Goal: Task Accomplishment & Management: Use online tool/utility

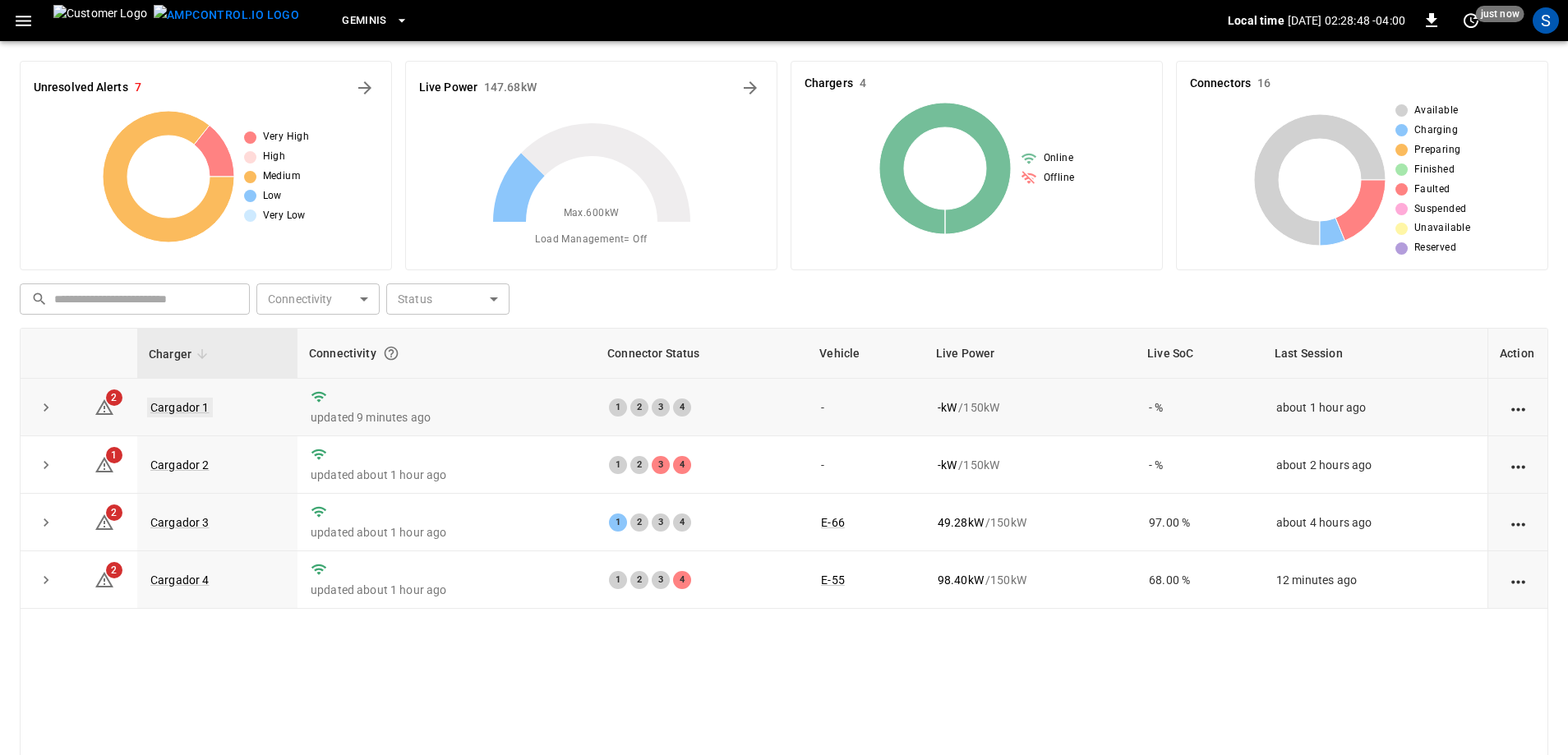
click at [199, 411] on link "Cargador 1" at bounding box center [180, 407] width 66 height 20
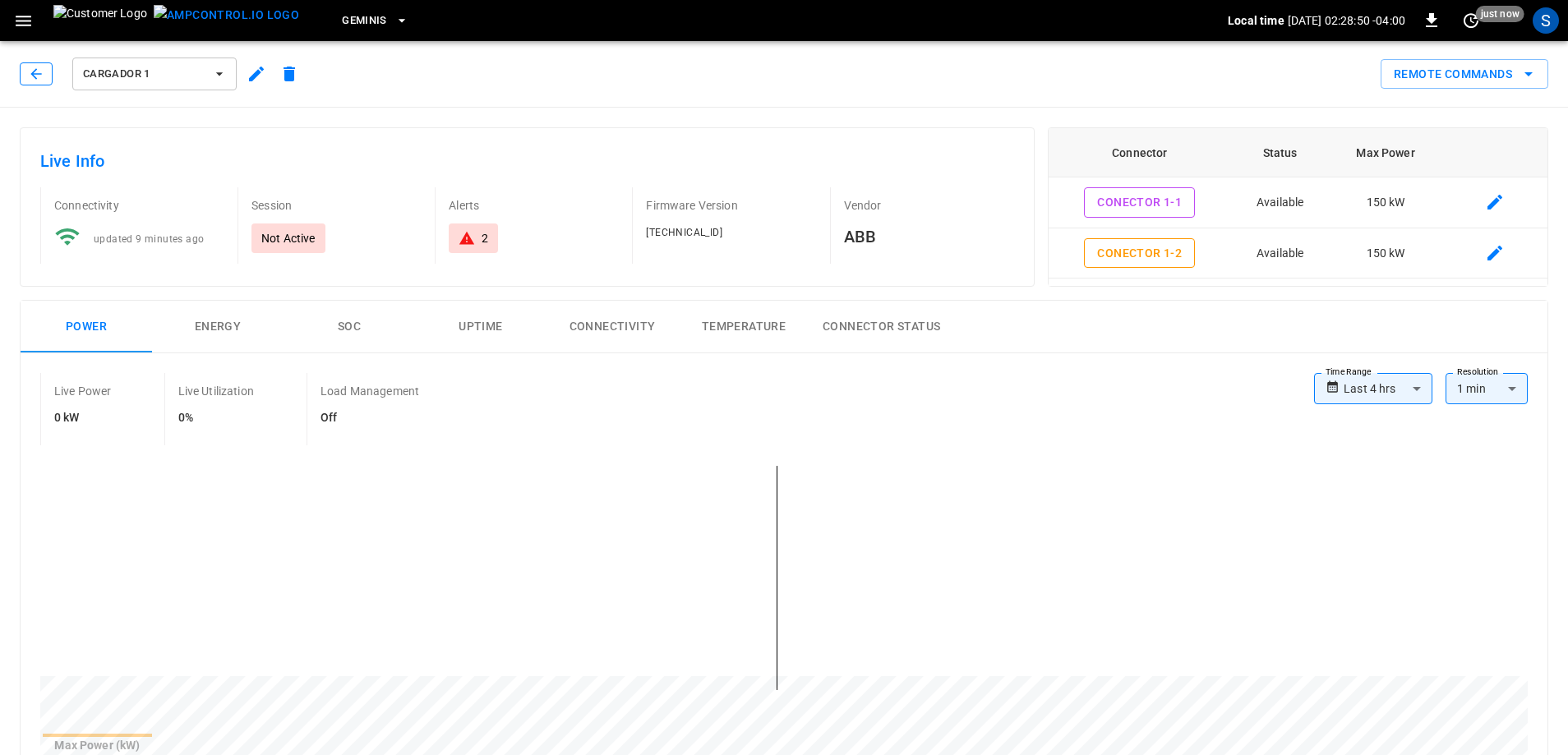
click at [47, 74] on button "button" at bounding box center [36, 73] width 33 height 23
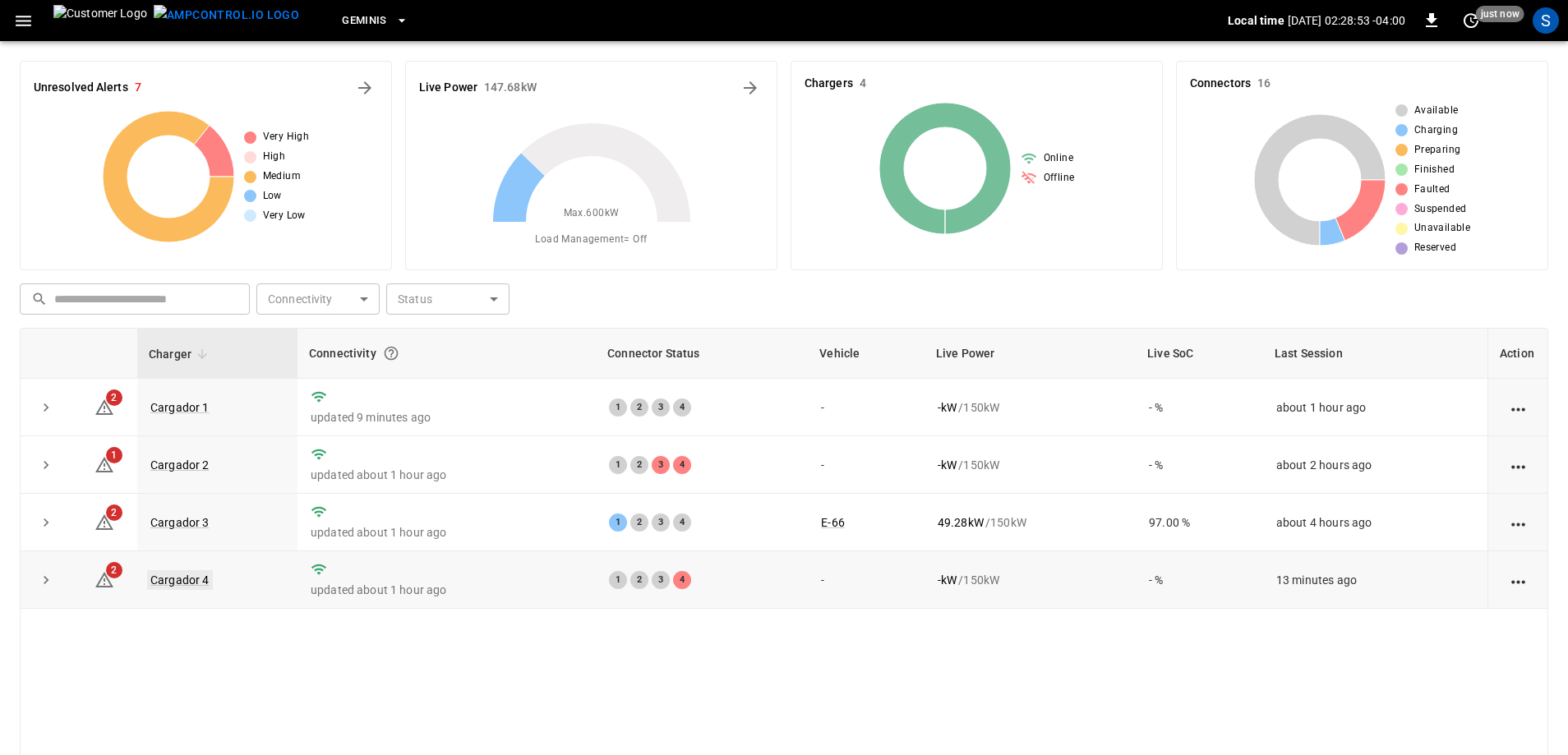
click at [184, 583] on link "Cargador 4" at bounding box center [180, 579] width 66 height 20
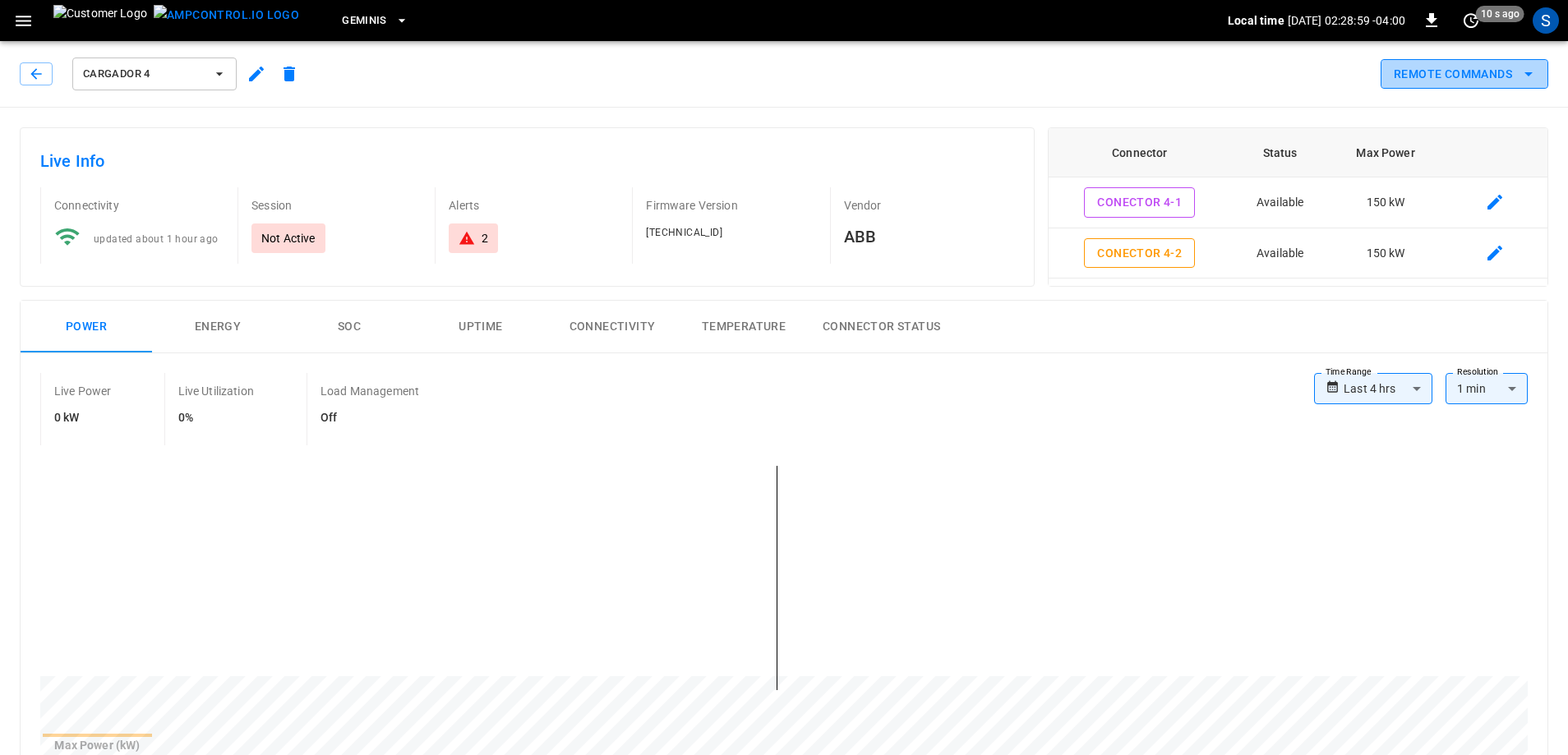
click at [1423, 78] on button "Remote Commands" at bounding box center [1465, 74] width 168 height 31
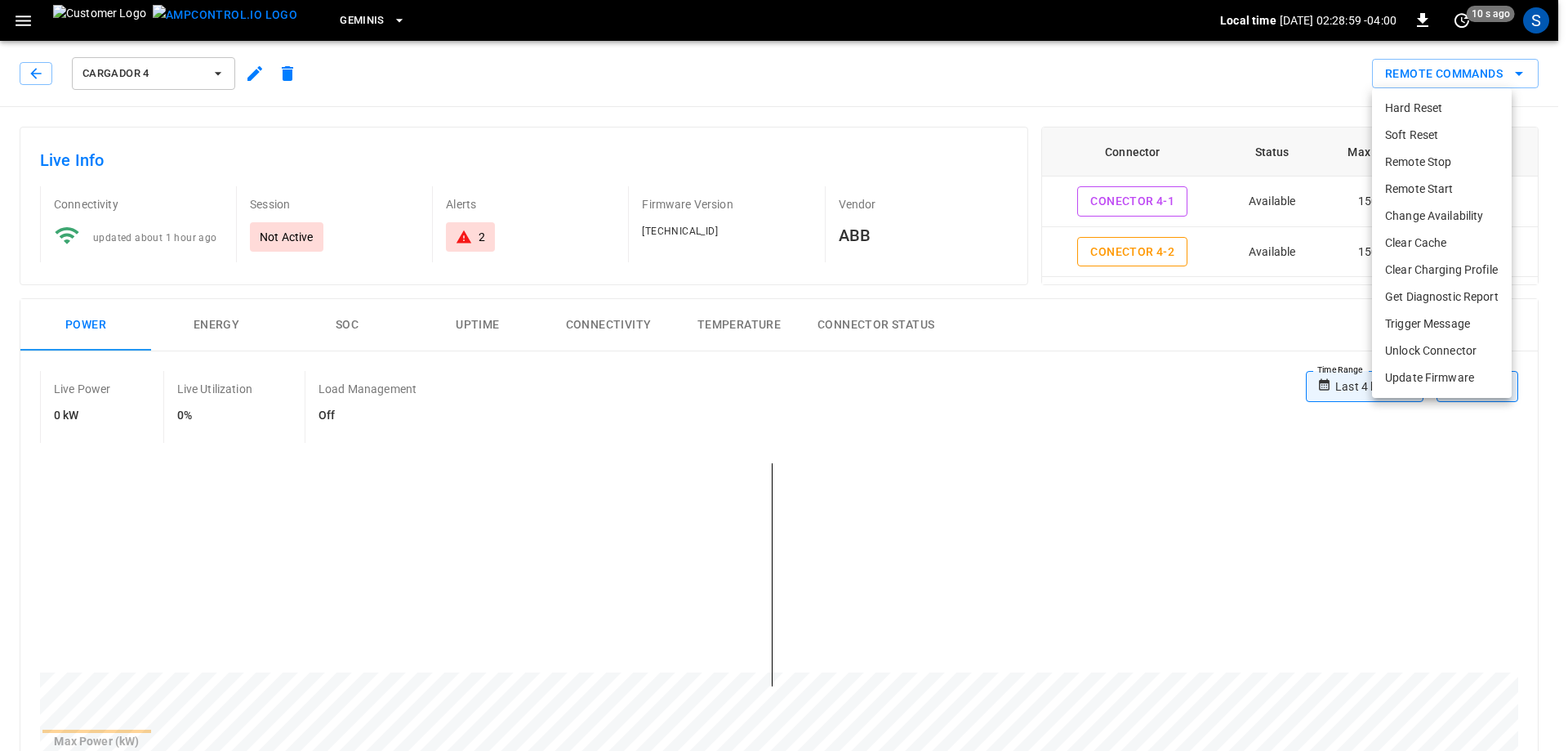
click at [1405, 105] on li "Hard Reset" at bounding box center [1442, 108] width 140 height 27
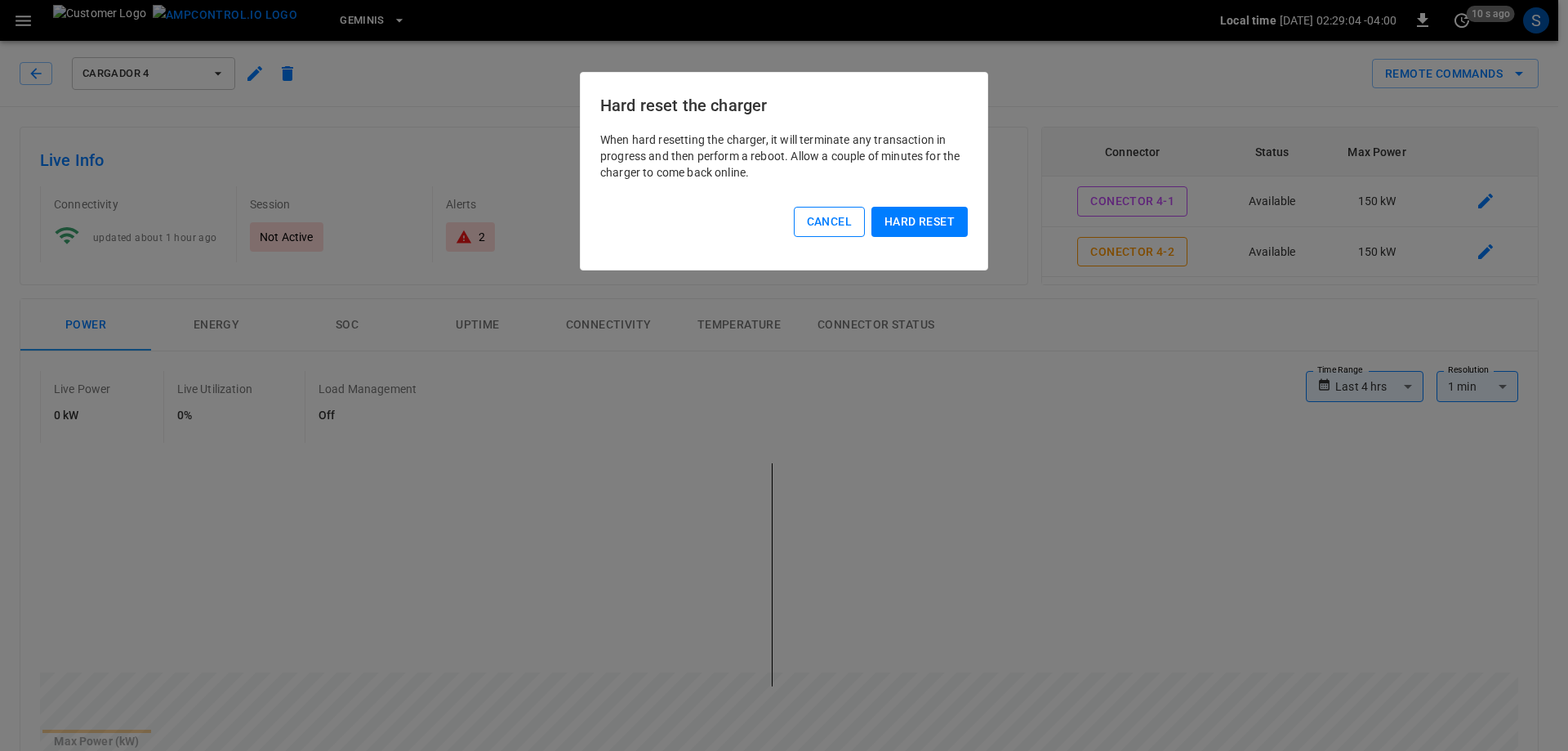
click at [851, 225] on button "Cancel" at bounding box center [829, 222] width 71 height 31
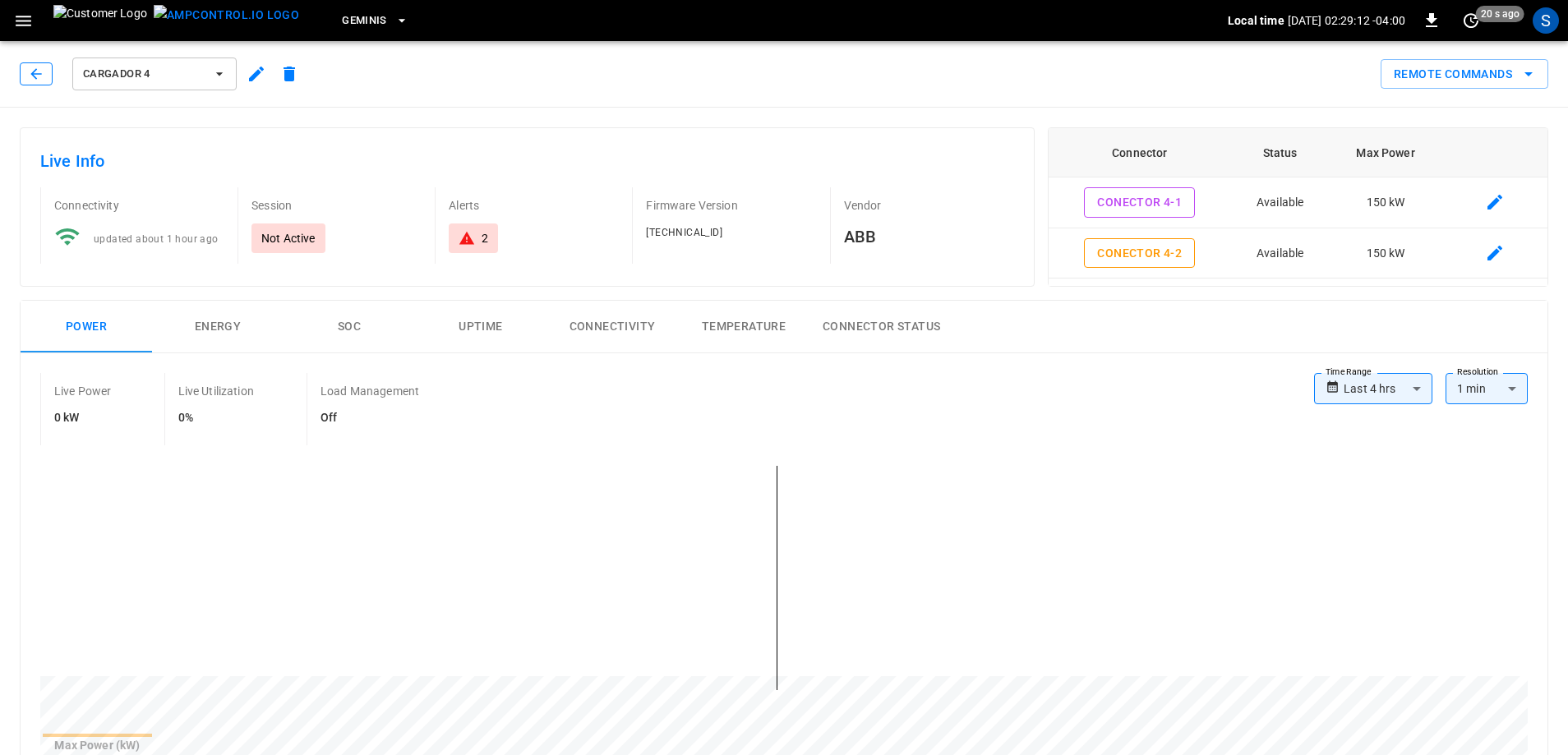
click at [38, 76] on icon "button" at bounding box center [36, 73] width 16 height 16
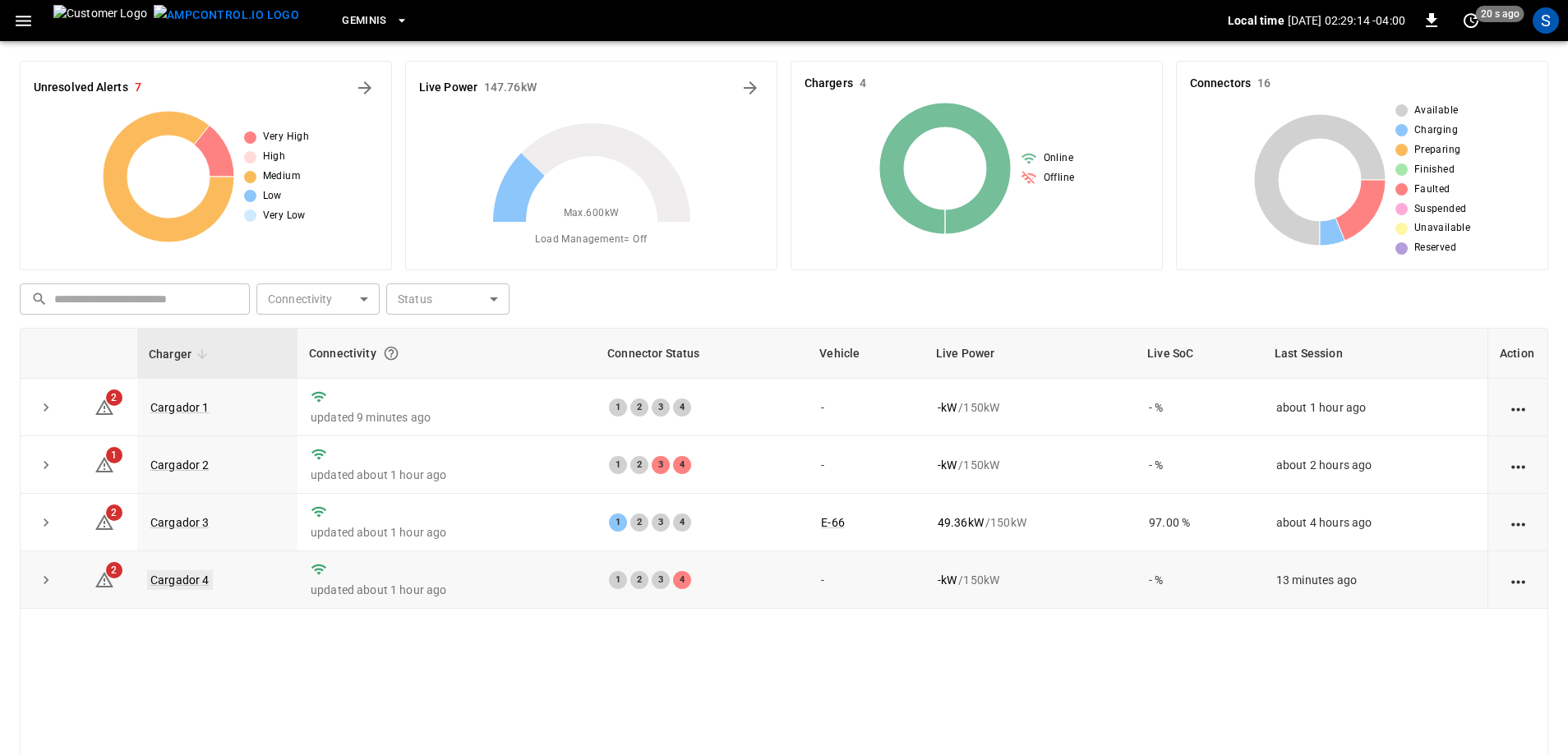
click at [162, 579] on link "Cargador 4" at bounding box center [180, 579] width 66 height 20
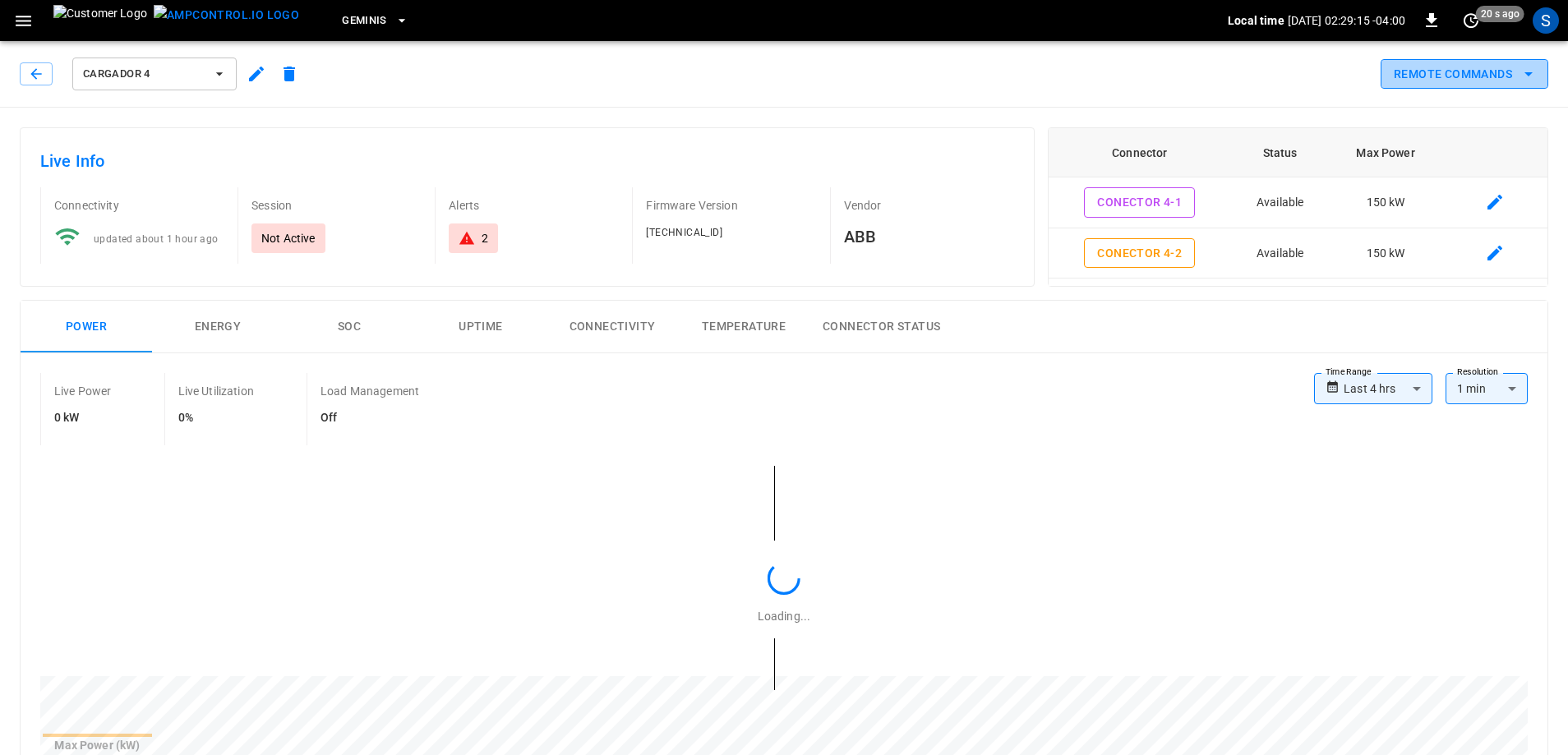
click at [1437, 72] on button "Remote Commands" at bounding box center [1465, 74] width 168 height 31
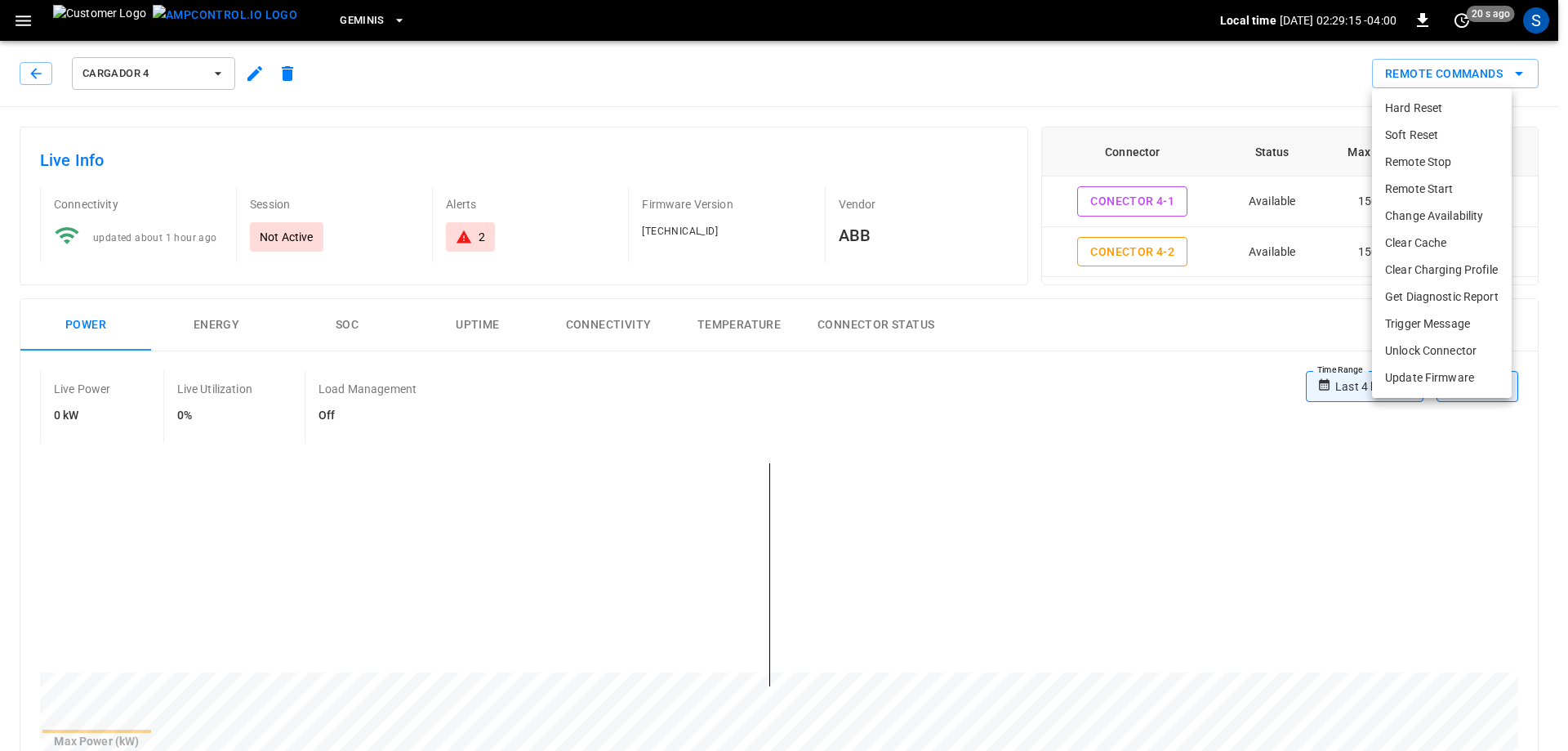
click at [1395, 106] on li "Hard Reset" at bounding box center [1442, 108] width 140 height 27
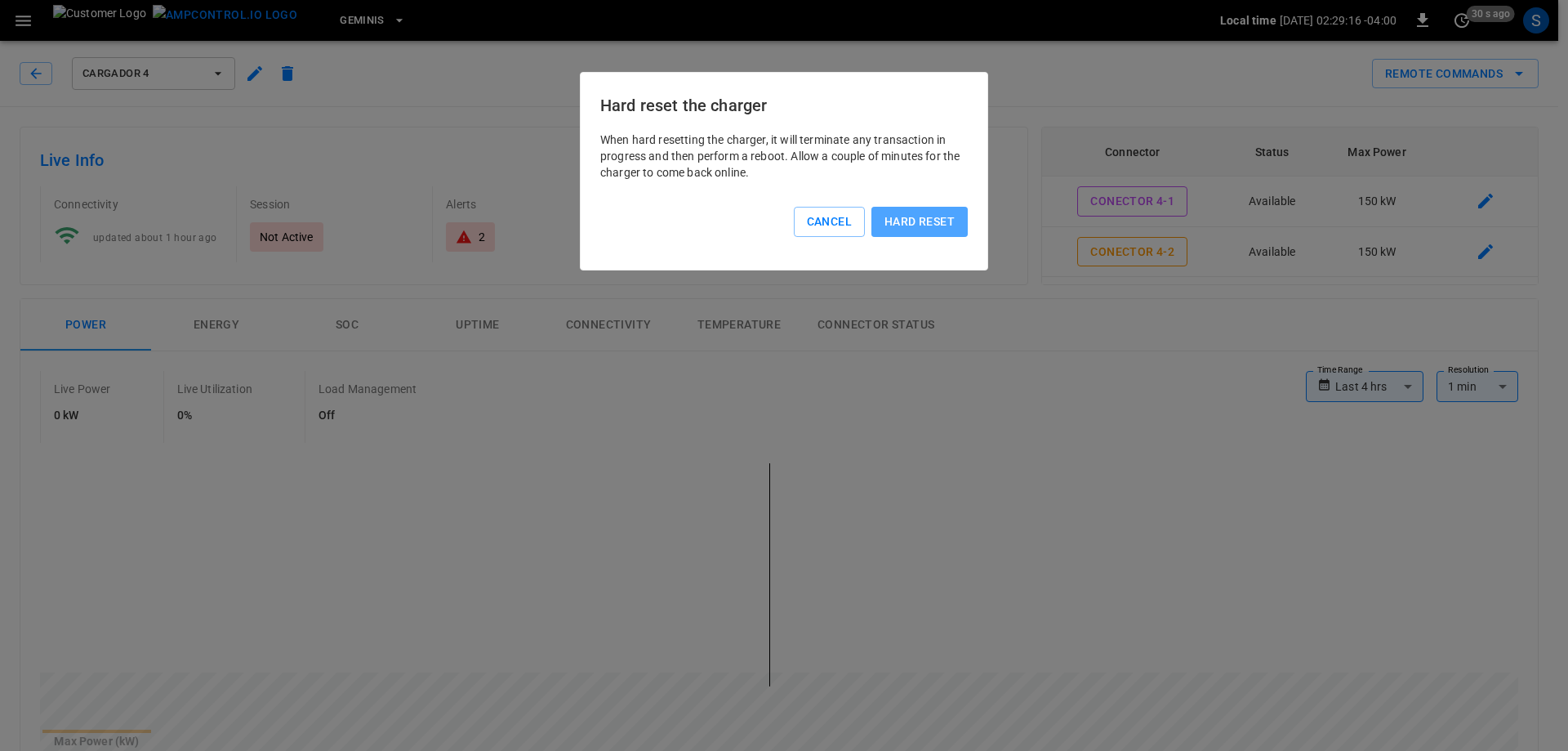
click at [932, 233] on button "Hard reset" at bounding box center [920, 222] width 97 height 31
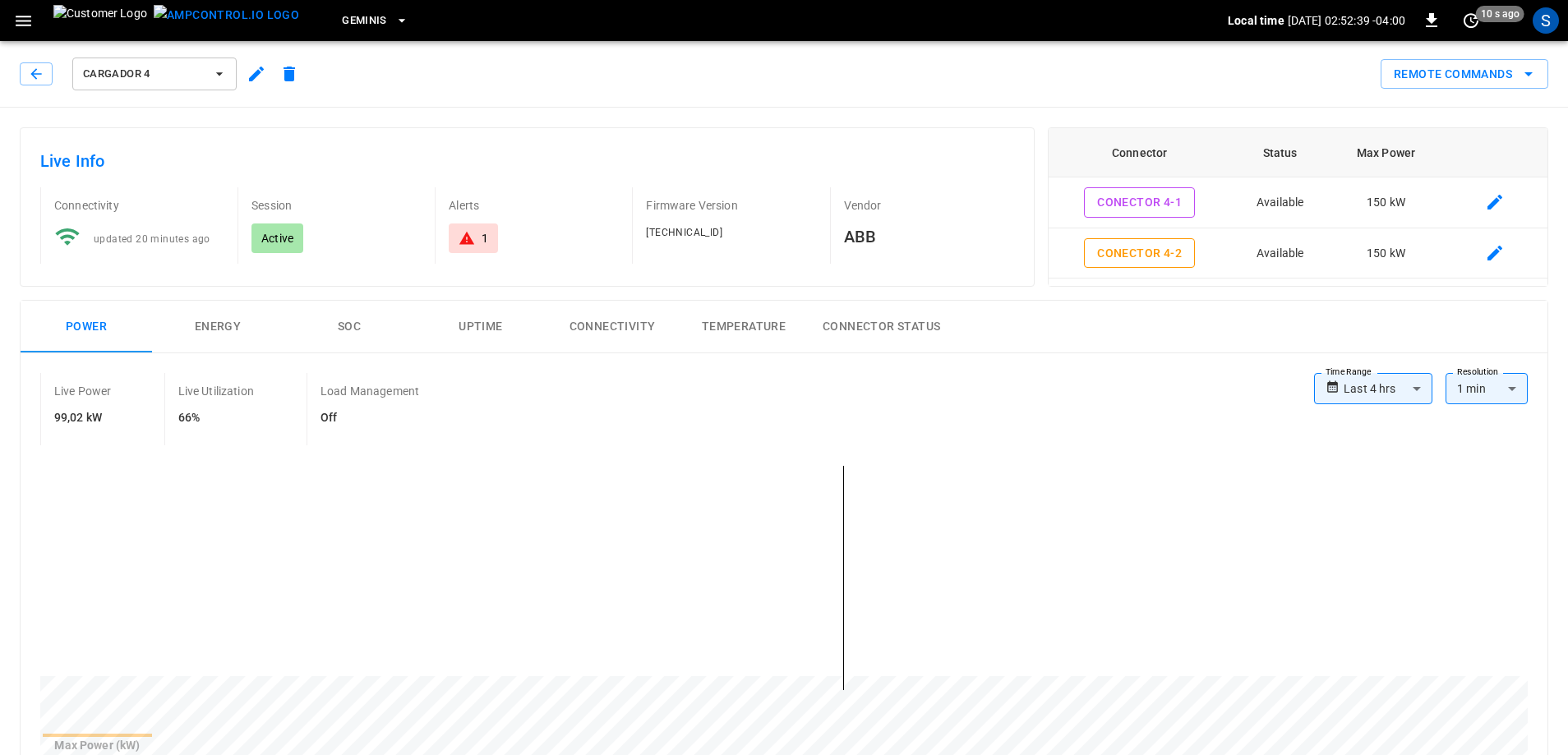
click at [37, 58] on div "Cargador 4" at bounding box center [162, 74] width 286 height 39
click at [34, 82] on button "button" at bounding box center [36, 73] width 33 height 23
